Goal: Information Seeking & Learning: Learn about a topic

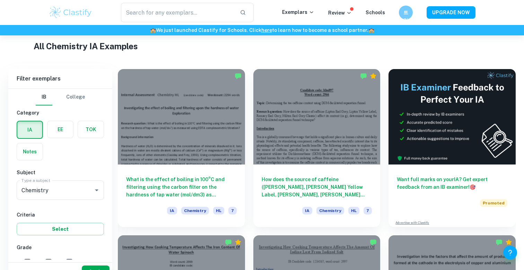
scroll to position [179, 0]
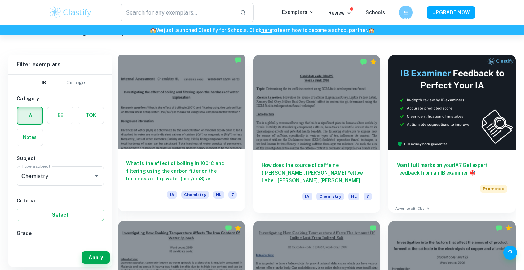
click at [188, 152] on div "What is the effect of boiling in 100°C and filtering using the carbon filter on…" at bounding box center [181, 179] width 127 height 62
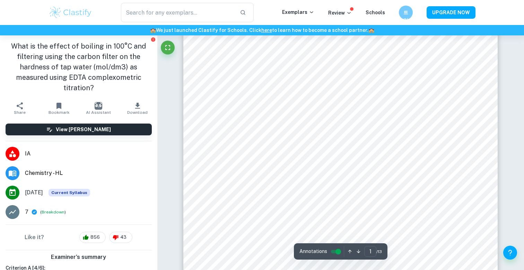
scroll to position [89, 0]
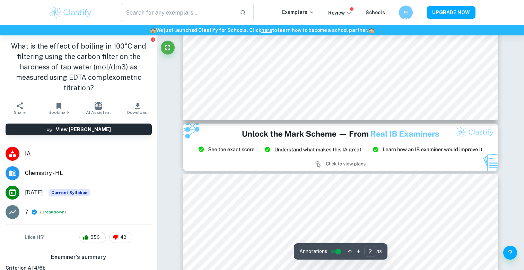
type input "3"
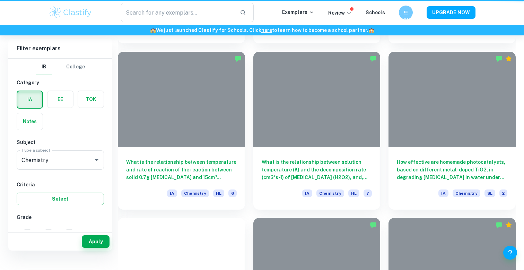
scroll to position [179, 0]
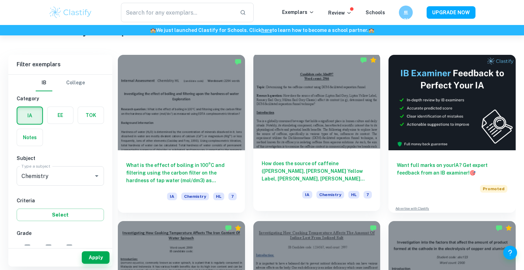
click at [302, 173] on h6 "How does the source of caffeine ([PERSON_NAME], [PERSON_NAME] Yellow Label, [PE…" at bounding box center [317, 171] width 111 height 23
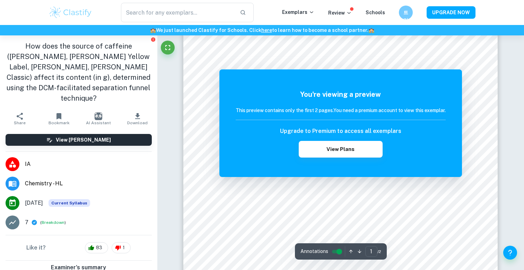
scroll to position [145, 0]
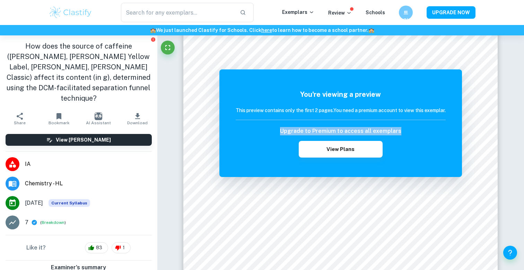
drag, startPoint x: 252, startPoint y: 126, endPoint x: 256, endPoint y: 145, distance: 19.4
click at [256, 145] on div "You're viewing a preview This preview contains only the first 2 pages. You need…" at bounding box center [341, 123] width 210 height 68
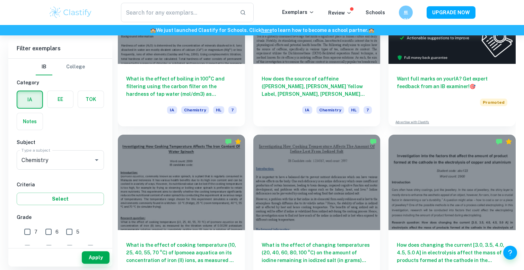
scroll to position [291, 0]
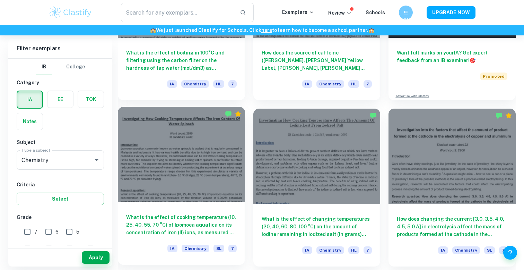
click at [226, 223] on h6 "What is the effect of cooking temperature (10, 25, 40, 55, 70 °C) of Ipomoea aq…" at bounding box center [181, 224] width 111 height 23
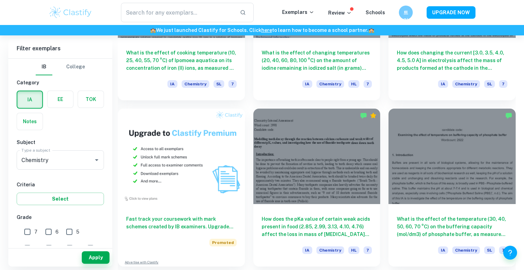
scroll to position [470, 0]
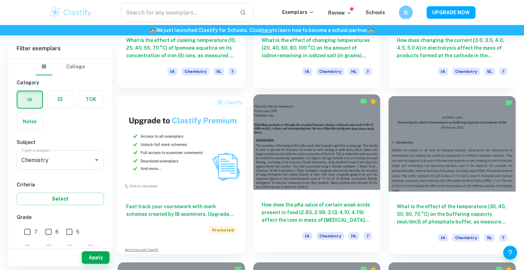
click at [336, 161] on div at bounding box center [317, 141] width 127 height 95
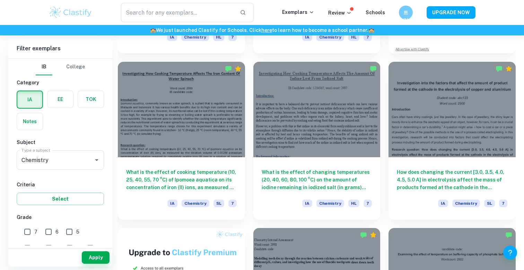
scroll to position [331, 0]
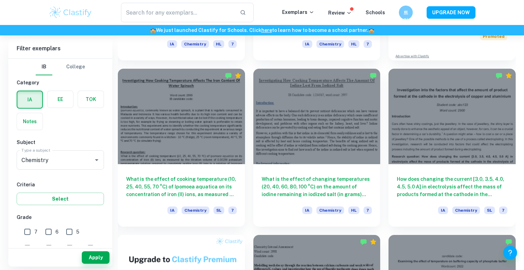
click at [336, 161] on div at bounding box center [317, 116] width 127 height 95
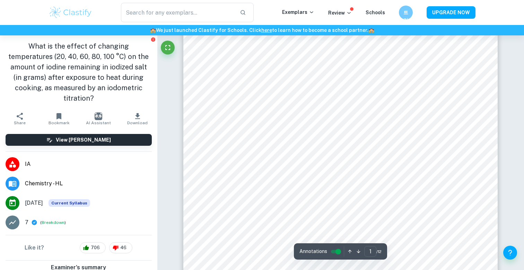
scroll to position [3, 0]
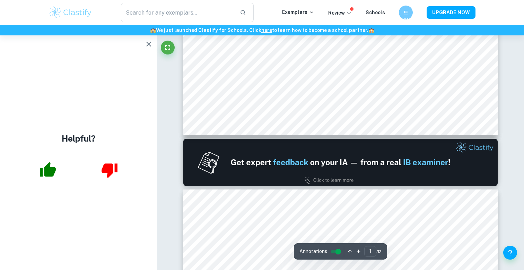
type input "2"
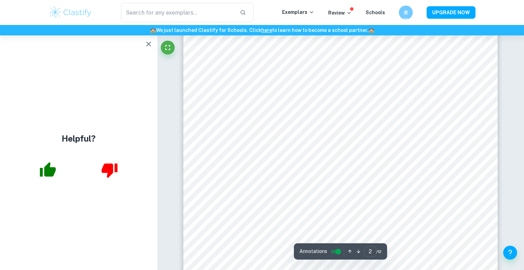
scroll to position [590, 0]
